Goal: Transaction & Acquisition: Purchase product/service

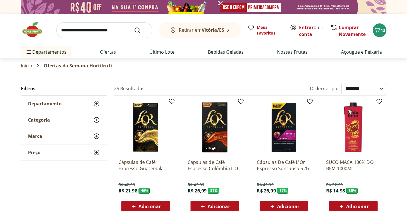
select select "**********"
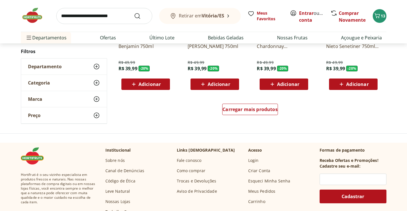
scroll to position [371, 0]
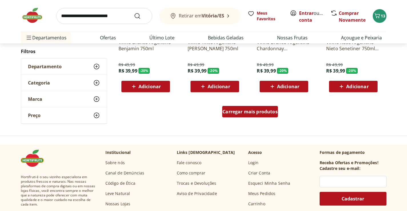
click at [247, 110] on span "Carregar mais produtos" at bounding box center [249, 111] width 55 height 5
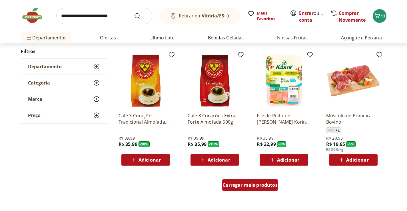
scroll to position [685, 0]
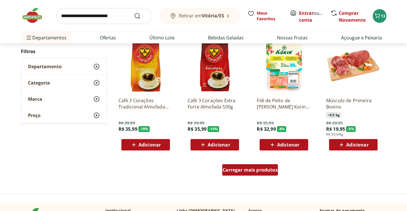
click at [265, 168] on span "Carregar mais produtos" at bounding box center [249, 170] width 55 height 5
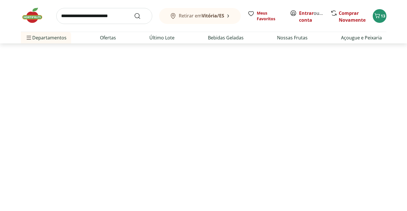
scroll to position [56, 0]
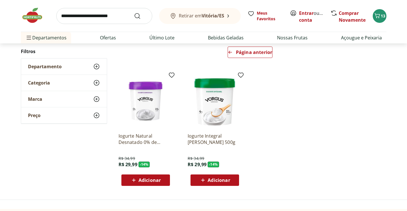
click at [38, 10] on img at bounding box center [35, 15] width 29 height 17
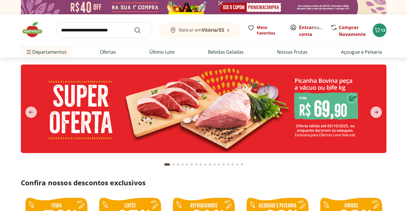
click at [289, 112] on img at bounding box center [203, 108] width 365 height 88
select select "**********"
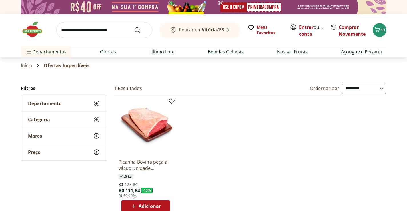
scroll to position [29, 0]
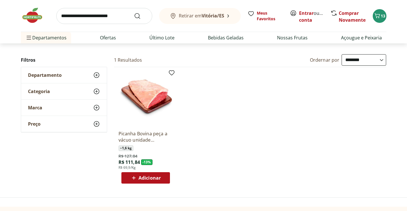
click at [38, 20] on img at bounding box center [35, 15] width 29 height 17
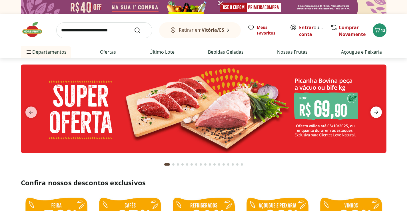
click at [378, 112] on icon "next" at bounding box center [375, 112] width 7 height 7
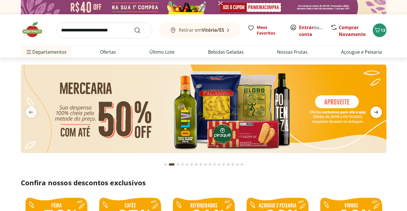
click at [378, 112] on icon "next" at bounding box center [375, 112] width 7 height 7
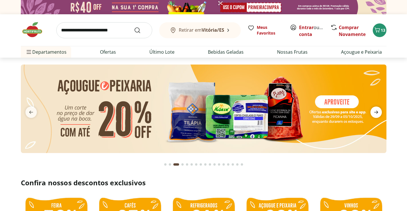
click at [378, 112] on icon "next" at bounding box center [375, 112] width 7 height 7
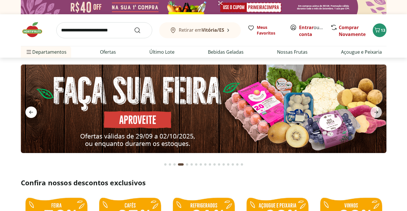
click at [34, 109] on icon "previous" at bounding box center [31, 112] width 7 height 7
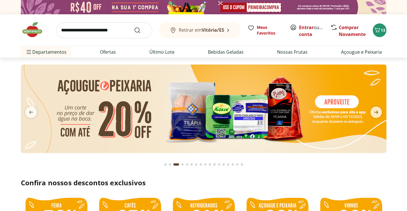
drag, startPoint x: 32, startPoint y: 113, endPoint x: 49, endPoint y: 112, distance: 17.1
click at [32, 113] on icon "previous" at bounding box center [31, 112] width 7 height 7
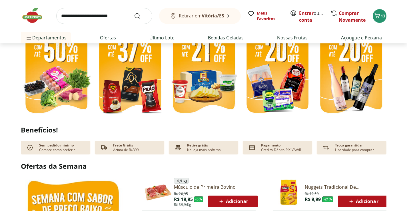
scroll to position [171, 0]
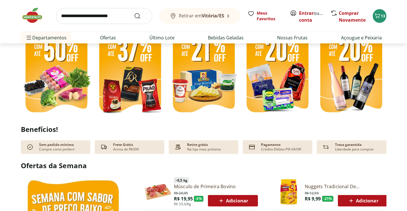
click at [130, 104] on img at bounding box center [129, 70] width 71 height 94
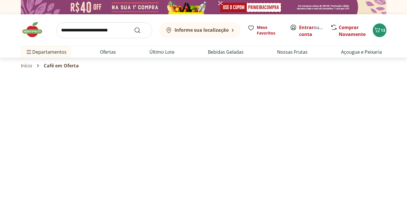
select select "**********"
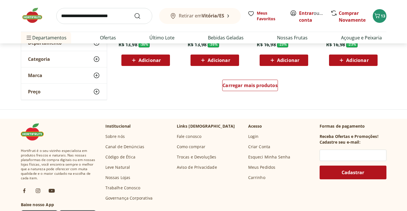
scroll to position [400, 0]
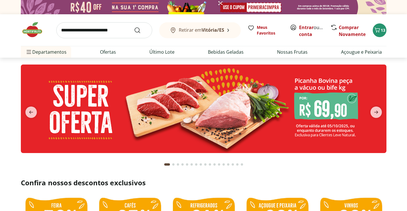
click at [370, 103] on img at bounding box center [203, 108] width 365 height 88
select select "**********"
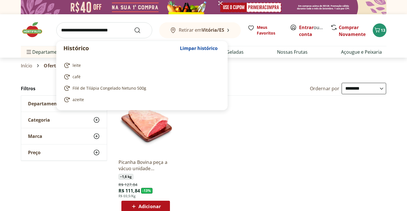
click at [108, 27] on input "search" at bounding box center [104, 30] width 96 height 16
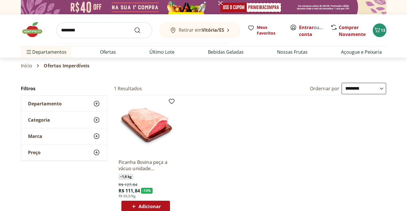
type input "********"
click at [134, 27] on button "Submit Search" at bounding box center [141, 30] width 14 height 7
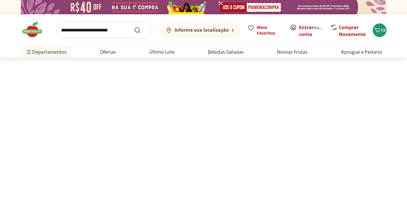
select select "**********"
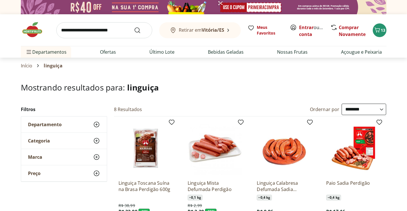
click at [36, 27] on img at bounding box center [35, 29] width 29 height 17
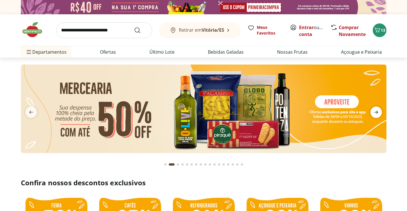
click at [380, 113] on span "next" at bounding box center [375, 111] width 11 height 11
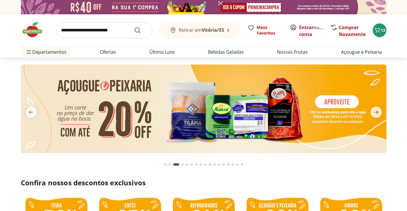
click at [229, 112] on img at bounding box center [203, 108] width 365 height 88
select select "**********"
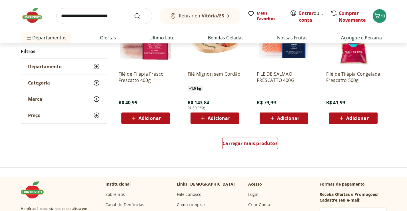
scroll to position [314, 0]
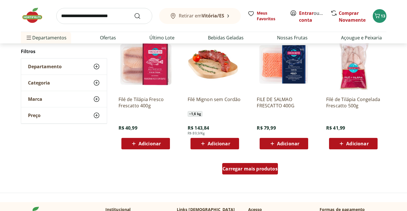
click at [255, 166] on span "Carregar mais produtos" at bounding box center [249, 168] width 55 height 5
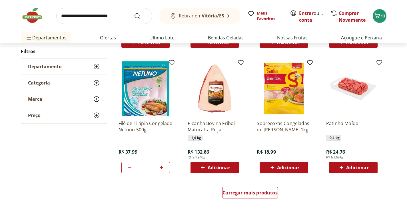
scroll to position [685, 0]
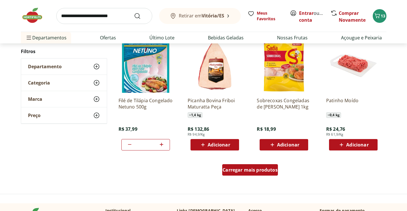
click at [258, 165] on div "Carregar mais produtos" at bounding box center [250, 169] width 56 height 11
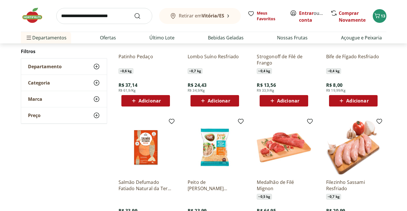
scroll to position [1027, 0]
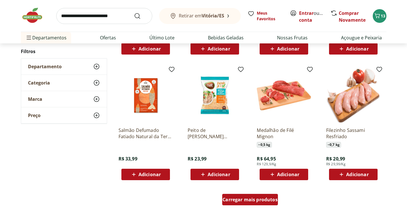
click at [243, 198] on span "Carregar mais produtos" at bounding box center [249, 199] width 55 height 5
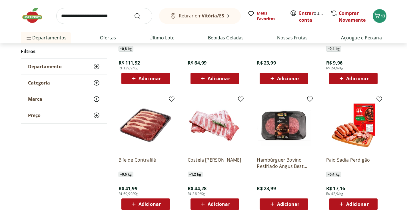
scroll to position [1455, 0]
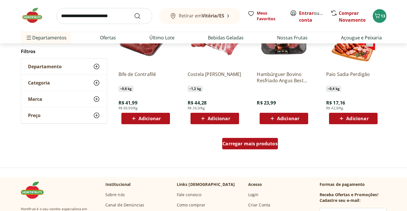
click at [277, 147] on div "Carregar mais produtos" at bounding box center [250, 143] width 56 height 11
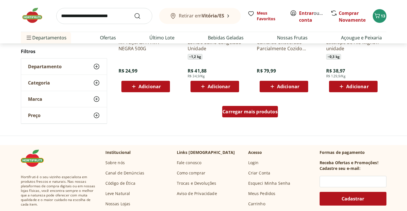
scroll to position [1855, 0]
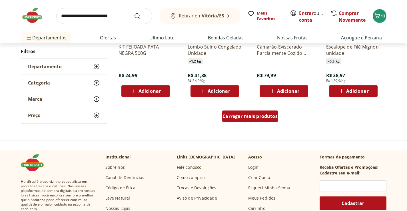
click at [254, 114] on span "Carregar mais produtos" at bounding box center [249, 116] width 55 height 5
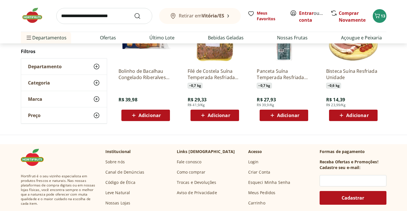
scroll to position [57, 0]
